Goal: Task Accomplishment & Management: Manage account settings

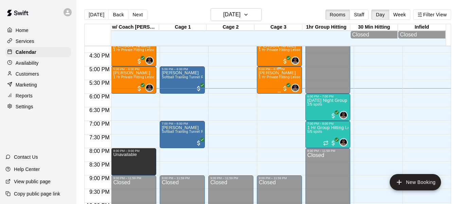
scroll to position [432, 0]
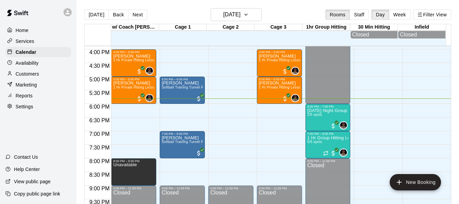
click at [133, 20] on div "[DATE] Back [DATE][DATE] Rooms Staff Day Week Filter View" at bounding box center [267, 16] width 367 height 16
click at [137, 18] on button "Next" at bounding box center [137, 15] width 19 height 10
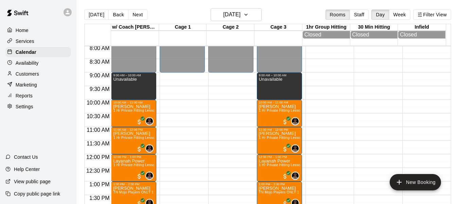
scroll to position [217, 0]
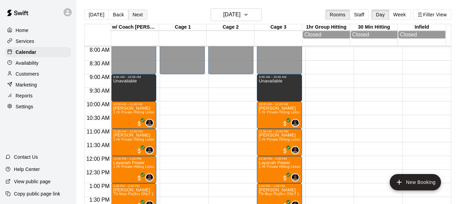
click at [141, 13] on button "Next" at bounding box center [137, 15] width 19 height 10
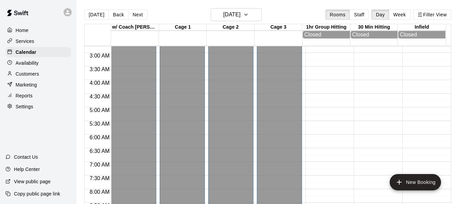
scroll to position [115, 0]
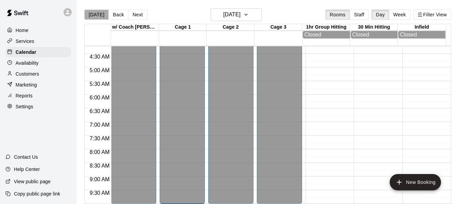
click at [98, 17] on button "[DATE]" at bounding box center [96, 15] width 24 height 10
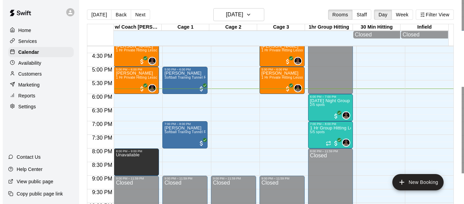
scroll to position [431, 0]
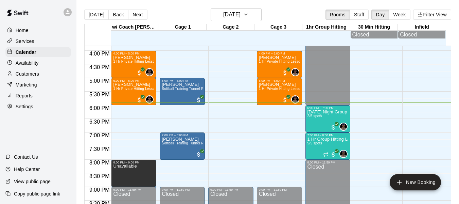
click at [84, 10] on button "[DATE]" at bounding box center [96, 15] width 24 height 10
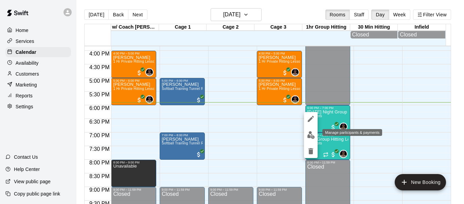
click at [310, 135] on img "edit" at bounding box center [311, 135] width 8 height 8
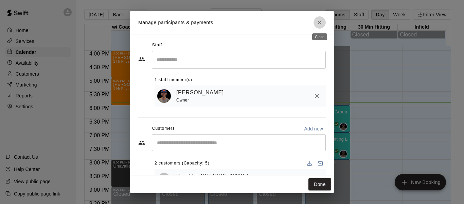
click at [324, 22] on button "Close" at bounding box center [320, 22] width 12 height 12
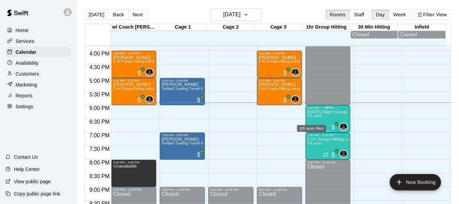
click at [314, 118] on span "2/5 spots" at bounding box center [315, 116] width 15 height 4
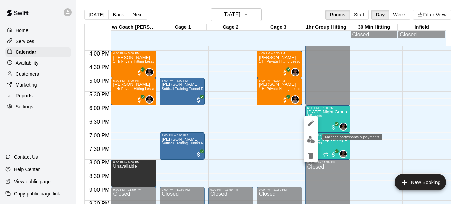
click at [311, 136] on img "edit" at bounding box center [311, 139] width 8 height 8
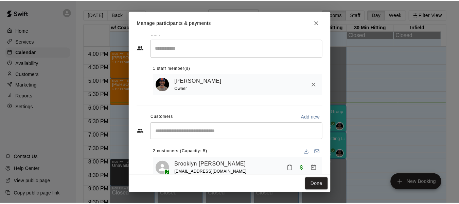
scroll to position [45, 0]
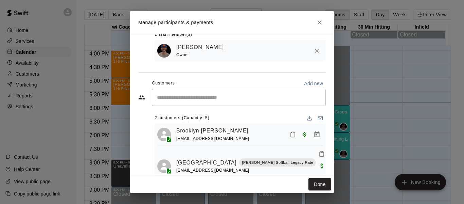
click at [203, 131] on link "Brooklyn Crouch" at bounding box center [212, 130] width 72 height 9
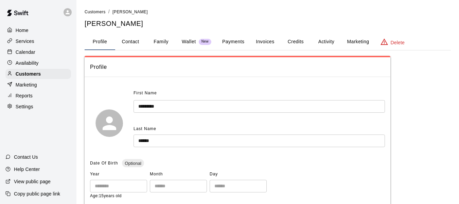
click at [170, 41] on button "Family" at bounding box center [161, 42] width 31 height 16
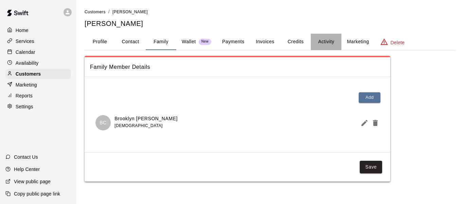
click at [315, 43] on button "Activity" at bounding box center [326, 42] width 31 height 16
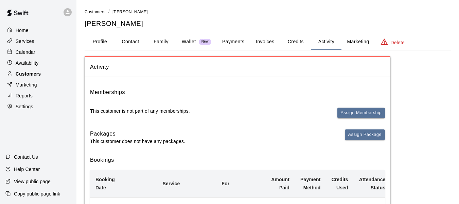
click at [30, 75] on p "Customers" at bounding box center [28, 73] width 25 height 7
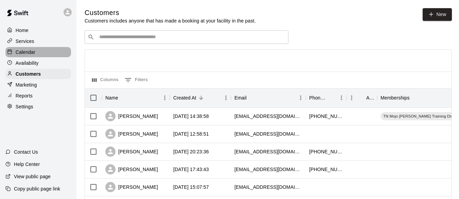
click at [22, 53] on p "Calendar" at bounding box center [26, 52] width 20 height 7
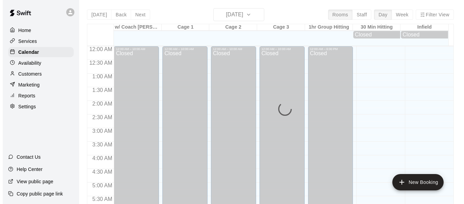
scroll to position [466, 0]
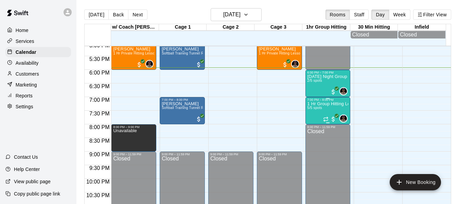
click at [308, 107] on div "1 Hr Group Hitting Lessons 12u And Older 5/5 spots" at bounding box center [328, 203] width 41 height 204
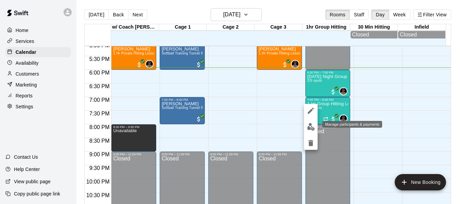
click at [309, 124] on img "edit" at bounding box center [311, 127] width 8 height 8
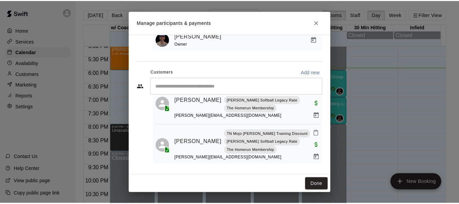
scroll to position [120, 0]
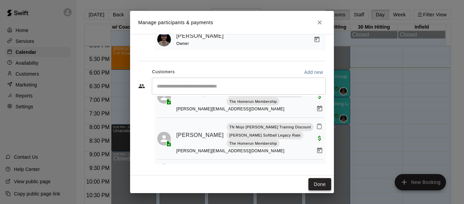
click at [323, 179] on button "Done" at bounding box center [320, 184] width 23 height 13
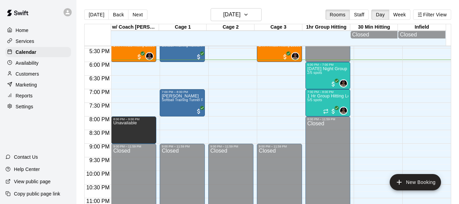
scroll to position [477, 0]
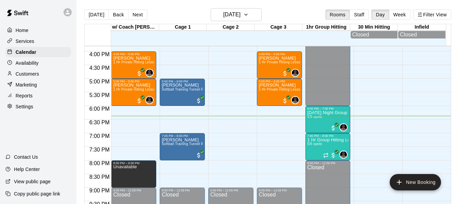
scroll to position [432, 0]
